Goal: Navigation & Orientation: Find specific page/section

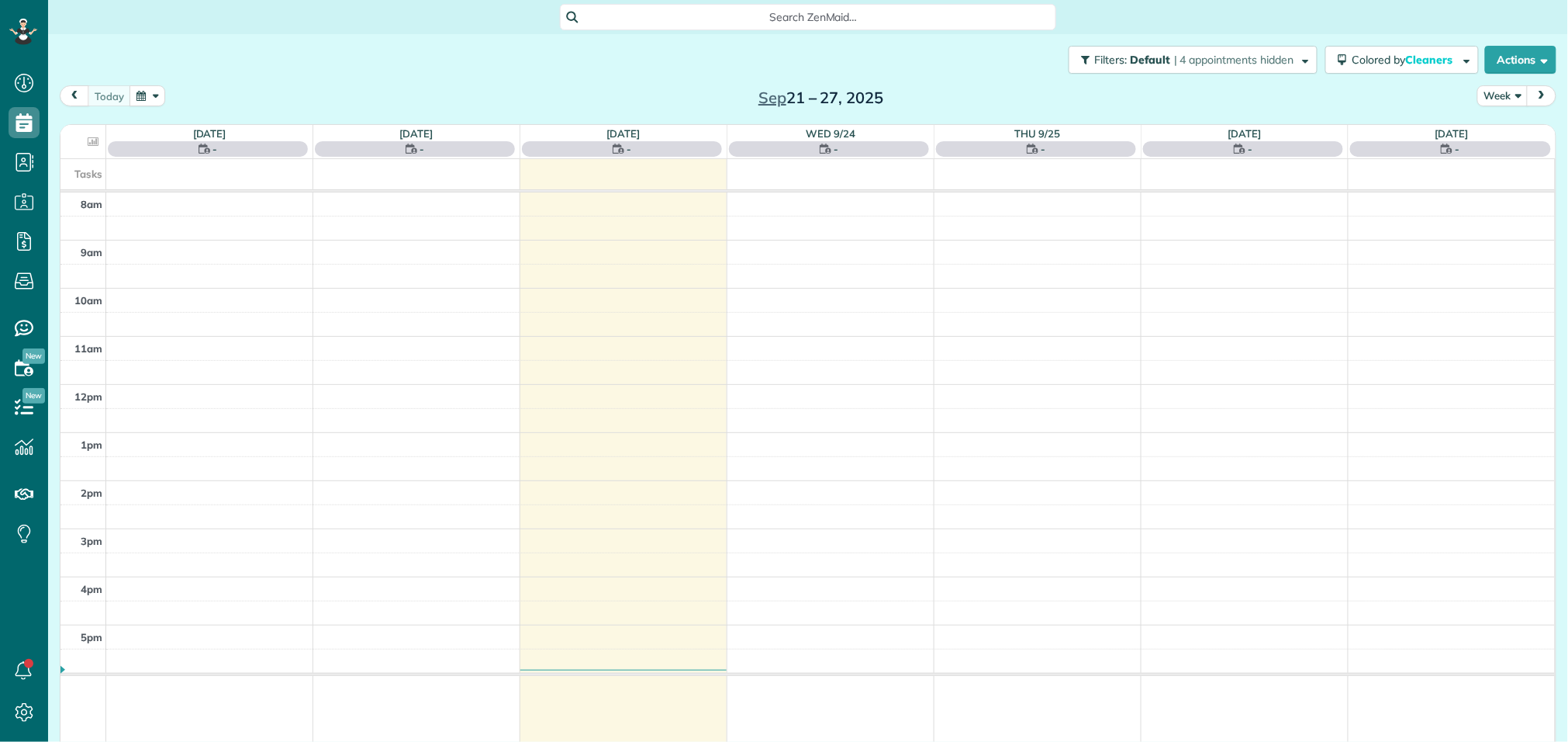
scroll to position [6, 6]
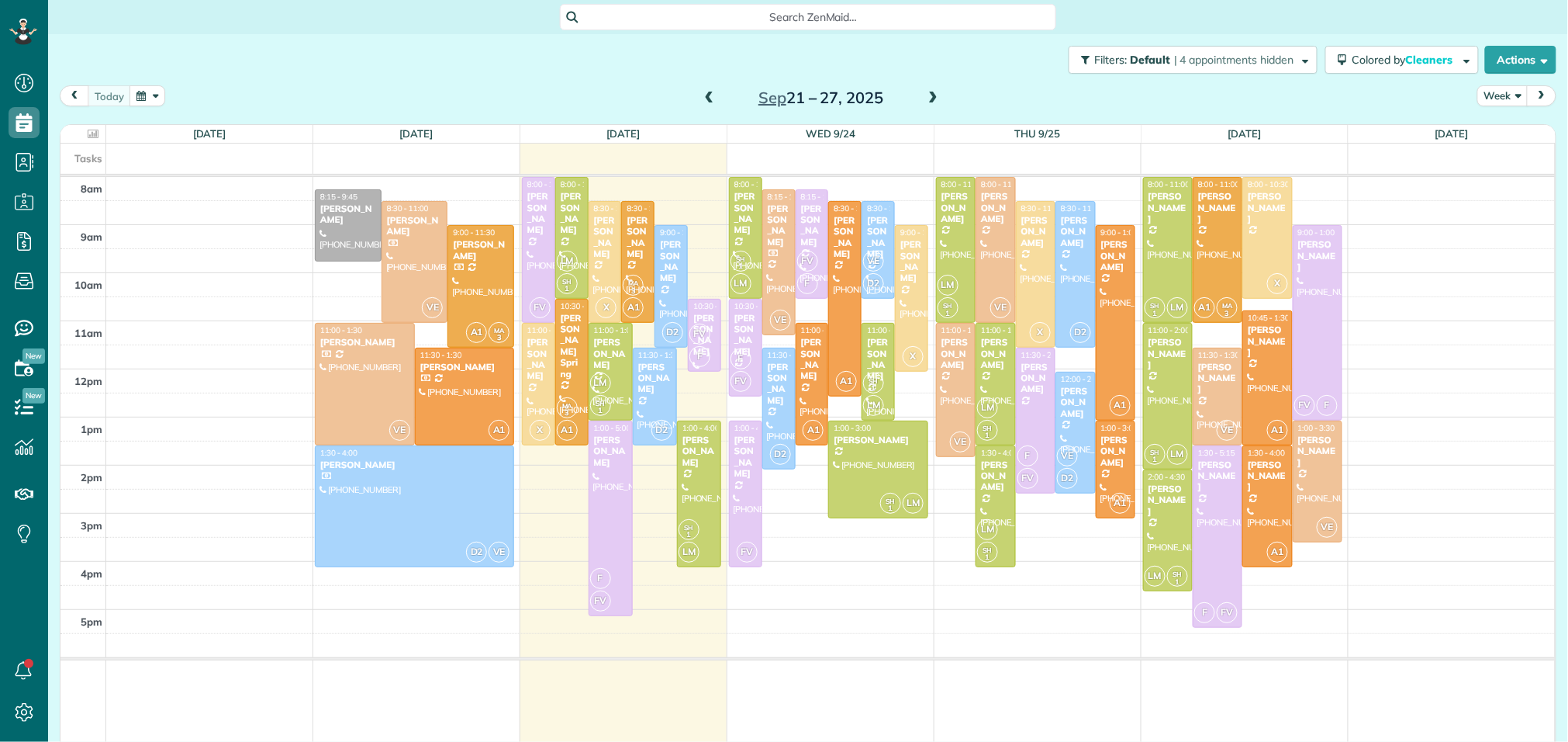
scroll to position [6, 6]
